Goal: Task Accomplishment & Management: Use online tool/utility

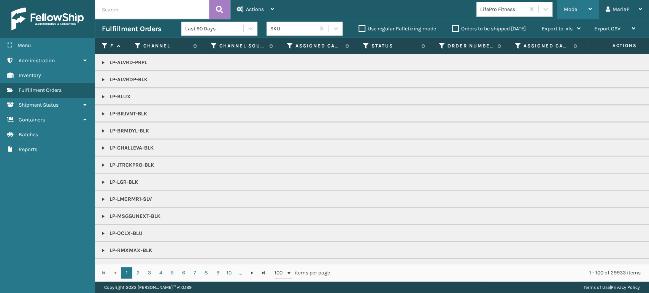
click at [578, 6] on div "Mode" at bounding box center [578, 9] width 28 height 19
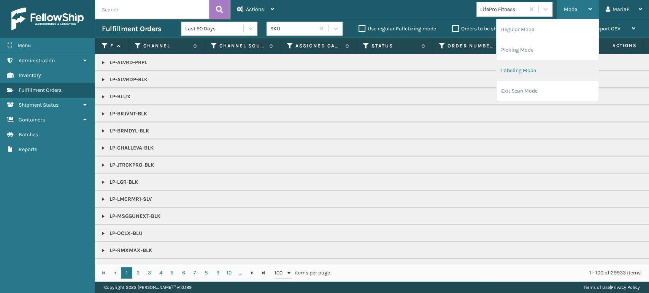
click at [512, 63] on li "Labeling Mode" at bounding box center [547, 70] width 102 height 21
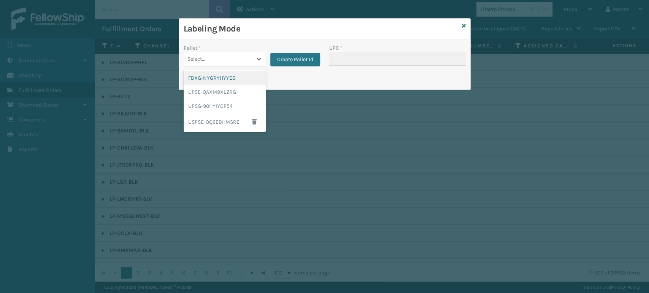
click at [234, 57] on div "Select..." at bounding box center [218, 59] width 68 height 13
click at [232, 103] on div "UPSG-90HYIYCP54" at bounding box center [225, 106] width 82 height 14
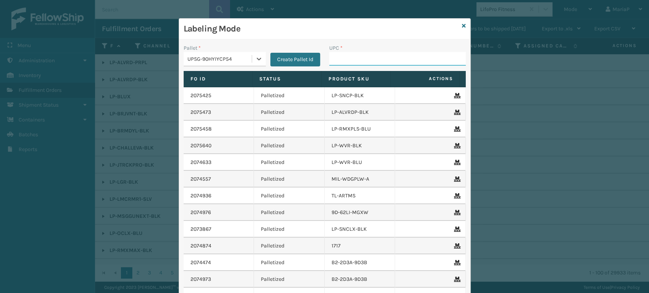
drag, startPoint x: 352, startPoint y: 60, endPoint x: 351, endPoint y: 64, distance: 4.0
click at [352, 60] on input "UPC *" at bounding box center [397, 59] width 136 height 14
type input "8101645"
type input "81016"
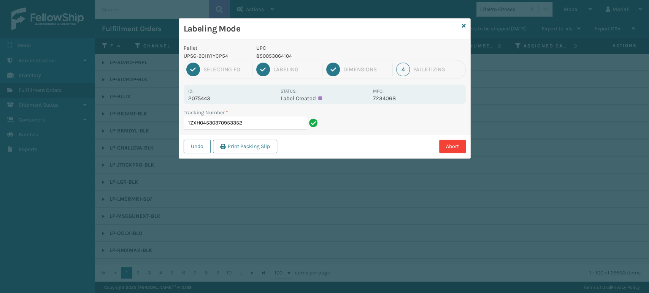
click at [275, 55] on p "850053064104" at bounding box center [312, 56] width 112 height 8
copy p "850053064104"
click at [245, 119] on input "1ZXH04530370953352" at bounding box center [245, 124] width 123 height 14
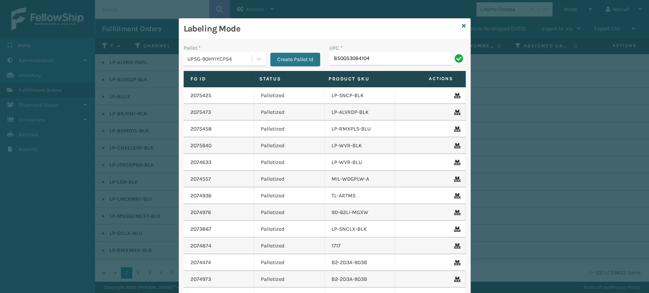
type input "850053064104"
click at [383, 52] on input "850053064104" at bounding box center [390, 59] width 123 height 14
click at [340, 62] on input "UPC *" at bounding box center [397, 59] width 136 height 14
paste input "850053064104"
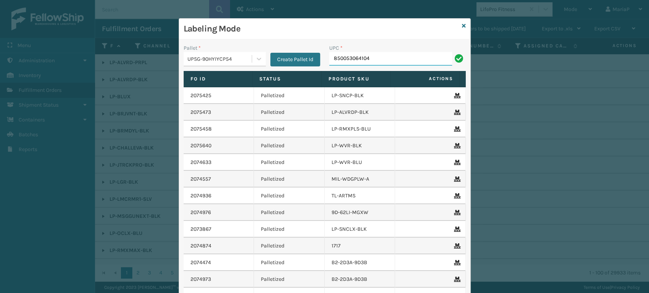
type input "850053064104"
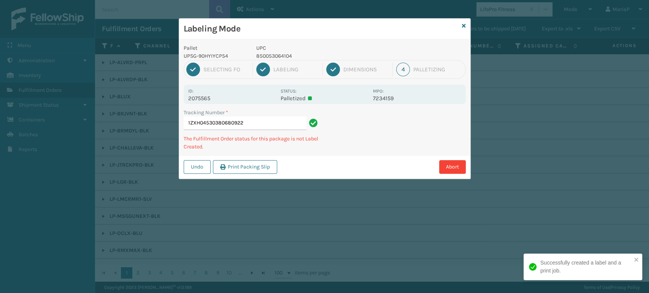
click at [339, 62] on div "1 Selecting FO 2 Labeling 3 Dimensions 4 Palletizing" at bounding box center [325, 69] width 282 height 19
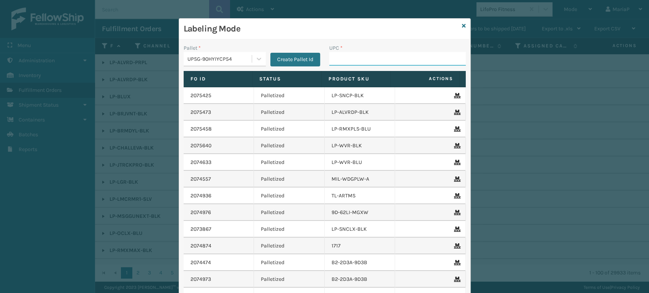
click at [422, 56] on input "UPC *" at bounding box center [397, 59] width 136 height 14
paste input "850053064104"
type input "850053064104"
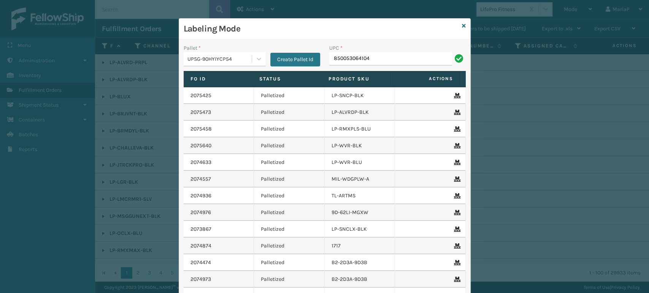
type input "850053064104"
click at [412, 60] on input "850053064104" at bounding box center [390, 59] width 123 height 14
type input "860013624316"
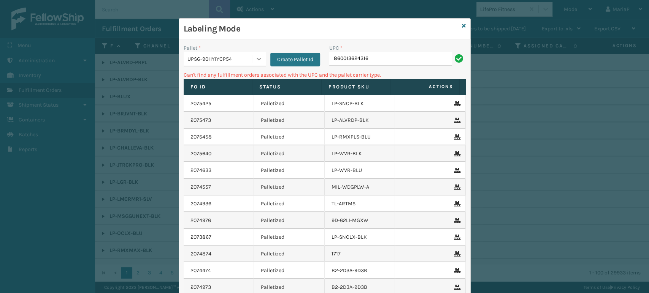
click at [256, 58] on icon at bounding box center [258, 59] width 5 height 3
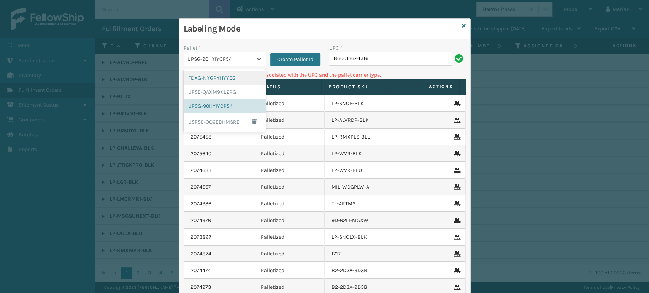
click at [227, 78] on div "FDXG-NYGRYHYYEG" at bounding box center [225, 78] width 82 height 14
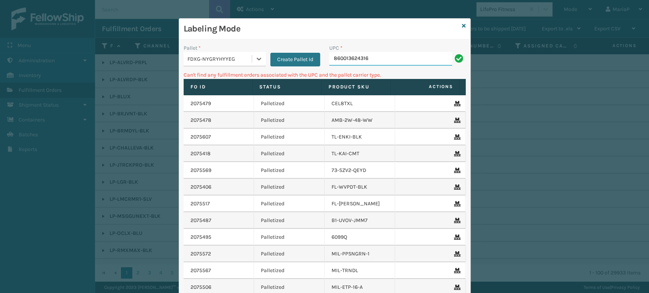
click at [372, 64] on input "860013624316" at bounding box center [390, 59] width 123 height 14
click at [462, 23] on icon at bounding box center [464, 25] width 4 height 5
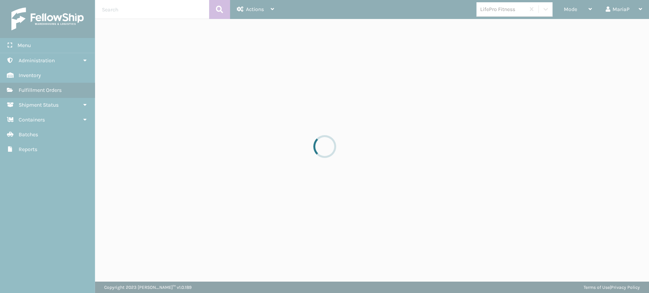
click at [502, 5] on div at bounding box center [324, 146] width 649 height 293
click at [507, 12] on div at bounding box center [324, 146] width 649 height 293
click at [508, 9] on div at bounding box center [324, 146] width 649 height 293
click at [508, 8] on div at bounding box center [324, 146] width 649 height 293
click at [508, 2] on div at bounding box center [324, 146] width 649 height 293
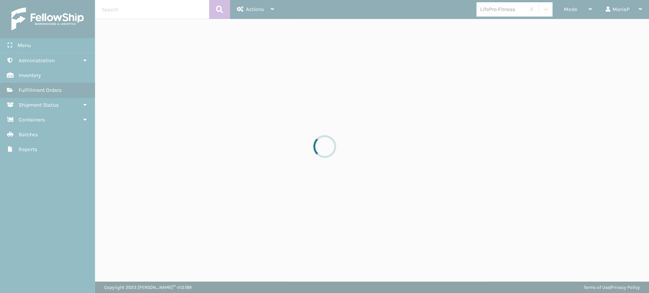
click at [508, 0] on div at bounding box center [324, 146] width 649 height 293
click at [505, 11] on div at bounding box center [324, 146] width 649 height 293
